Goal: Navigation & Orientation: Find specific page/section

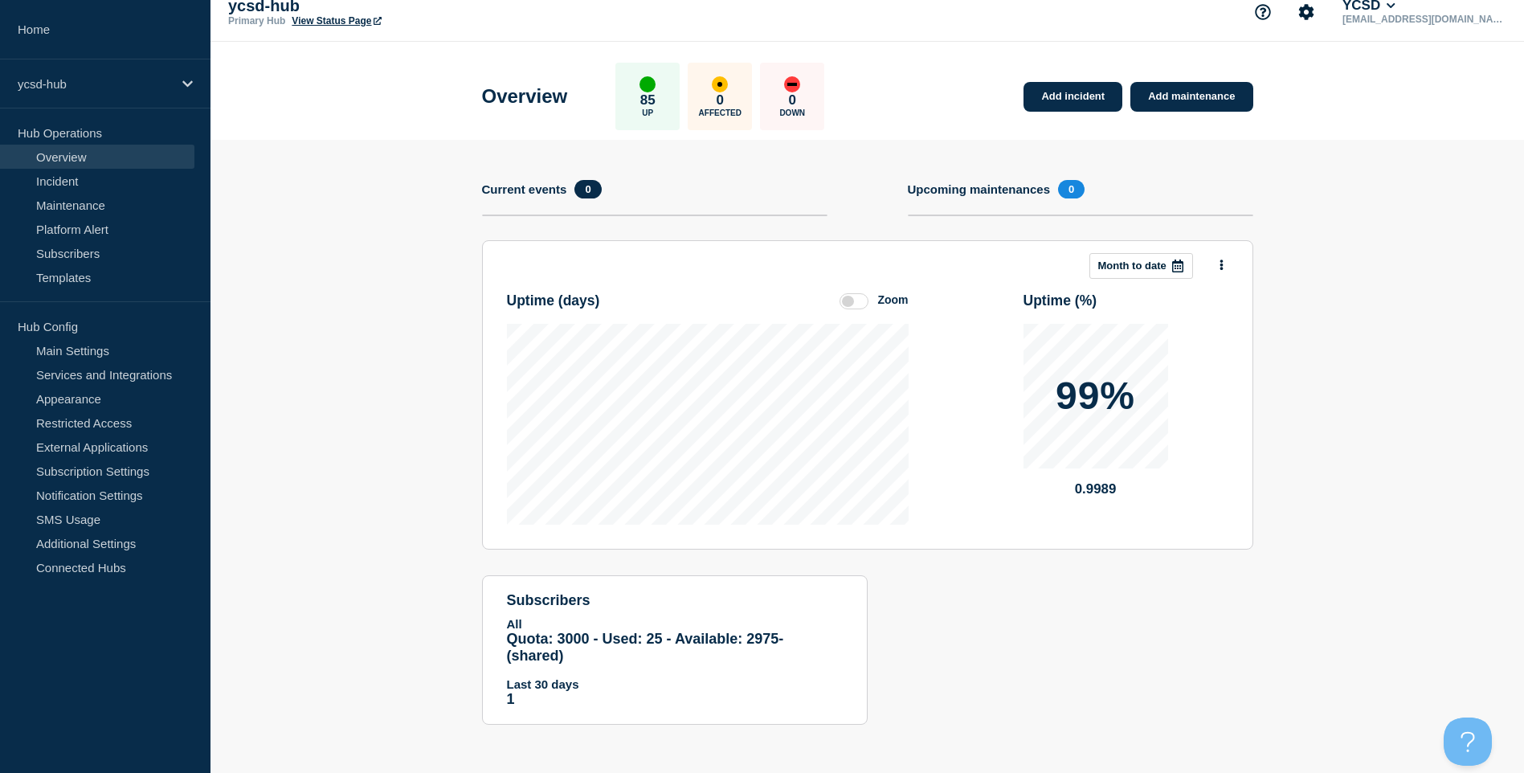
click at [341, 12] on p "ycsd-hub" at bounding box center [388, 6] width 321 height 18
click at [342, 14] on p "ycsd-hub" at bounding box center [388, 6] width 321 height 18
click at [343, 17] on link "View Status Page" at bounding box center [336, 20] width 89 height 11
click at [132, 71] on div "ycsd-hub" at bounding box center [105, 83] width 210 height 49
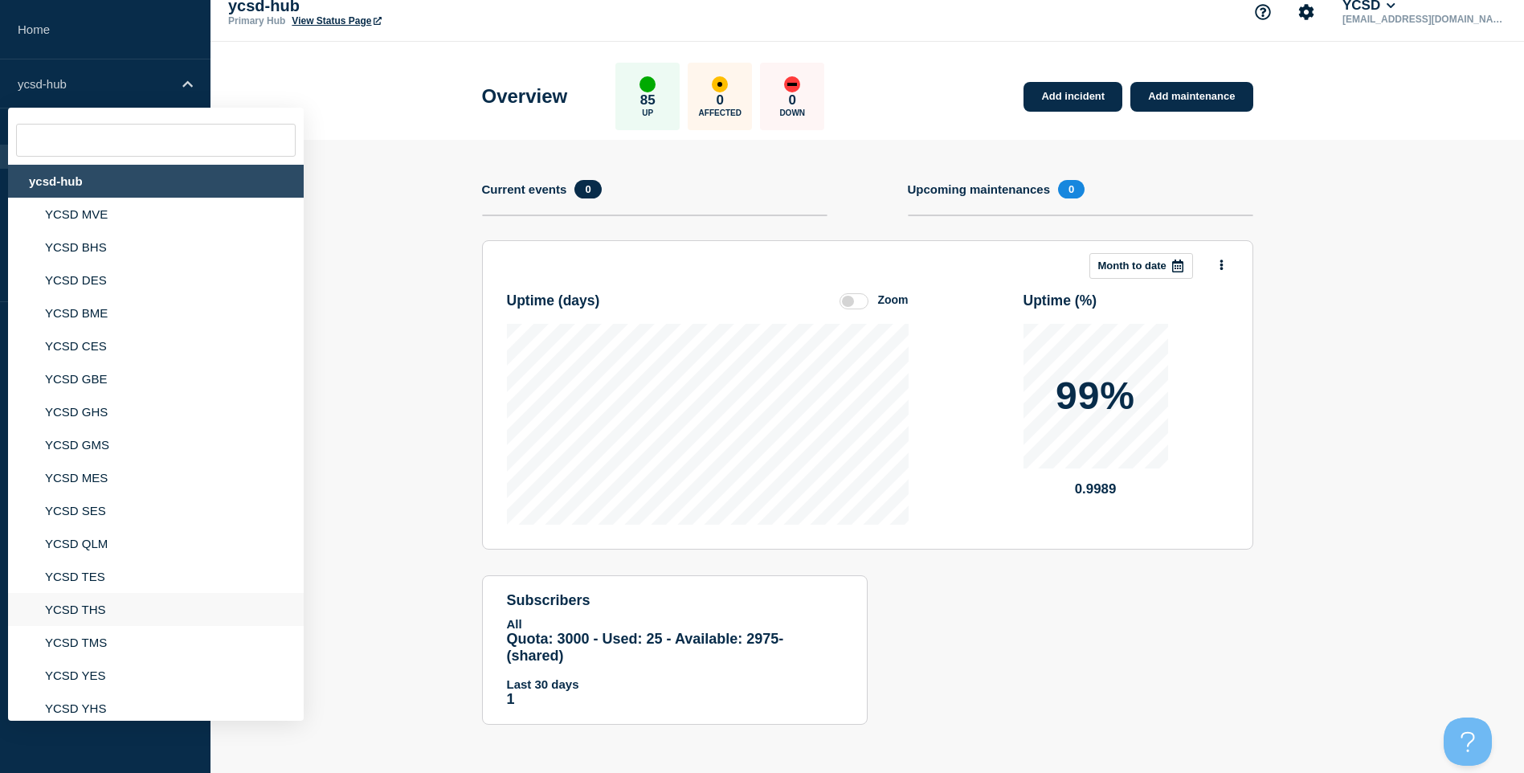
click at [120, 594] on li "YCSD THS" at bounding box center [156, 609] width 296 height 33
